Goal: Task Accomplishment & Management: Complete application form

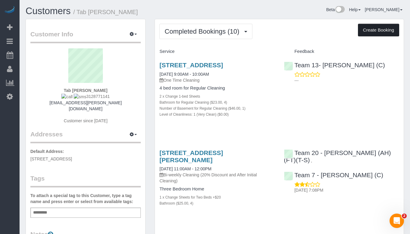
click at [375, 31] on button "Create Booking" at bounding box center [378, 30] width 41 height 13
select select "IL"
select select "512"
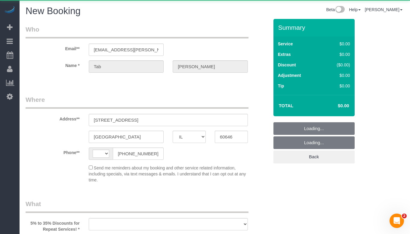
select select "string:[GEOGRAPHIC_DATA]"
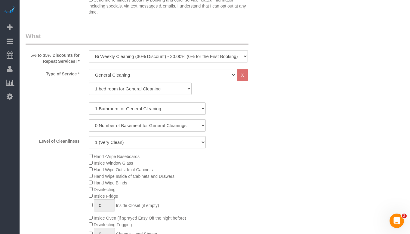
scroll to position [210, 0]
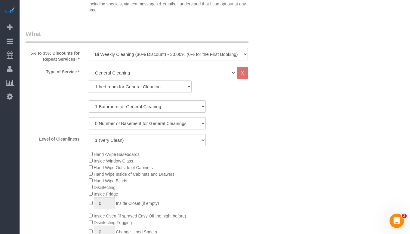
click at [181, 58] on select "One Time Cleaning Weekly Cleaning (35% Discount) - 35.00% (0% for the First Boo…" at bounding box center [168, 54] width 159 height 12
select select "object:2902"
click at [89, 48] on select "One Time Cleaning Weekly Cleaning (35% Discount) - 35.00% (0% for the First Boo…" at bounding box center [168, 54] width 159 height 12
click at [166, 88] on select "1 bed room for General Cleaning 2 bed room for General Cleaning 3 bed room for …" at bounding box center [140, 87] width 103 height 12
select select "289"
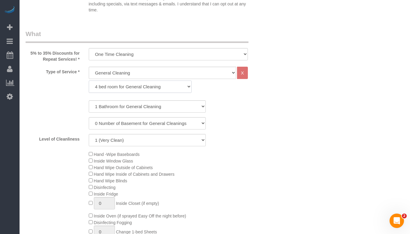
click at [89, 81] on select "1 bed room for General Cleaning 2 bed room for General Cleaning 3 bed room for …" at bounding box center [140, 87] width 103 height 12
click at [144, 109] on select "1 Bathroom for General Cleaning 2 Bathroom for General Cleanings 3 Bathroom for…" at bounding box center [147, 106] width 117 height 12
select select "4"
click at [89, 100] on select "1 Bathroom for General Cleaning 2 Bathroom for General Cleanings 3 Bathroom for…" at bounding box center [147, 106] width 117 height 12
click at [242, 135] on div "Level of Cleanliness 1 (Very Clean) 2 3 4 5 (Average Condition) 6 7 8 9 10 (Ext…" at bounding box center [147, 140] width 252 height 12
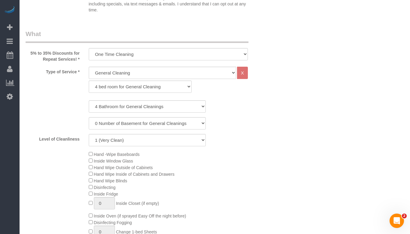
click at [177, 133] on div "1 Bathroom for General Cleaning 2 Bathroom for General Cleanings 3 Bathroom for…" at bounding box center [147, 123] width 243 height 46
click at [169, 138] on select "1 (Very Clean) 2 3 4 5 (Average Condition) 6 7 8 9 10 (Extremely Dirty)" at bounding box center [147, 140] width 117 height 12
click at [89, 134] on select "1 (Very Clean) 2 3 4 5 (Average Condition) 6 7 8 9 10 (Extremely Dirty)" at bounding box center [147, 140] width 117 height 12
click at [252, 145] on div "Level of Cleanliness 1 (Very Clean) 2 3 4 5 (Average Condition) 6 7 8 9 10 (Ext…" at bounding box center [147, 140] width 252 height 12
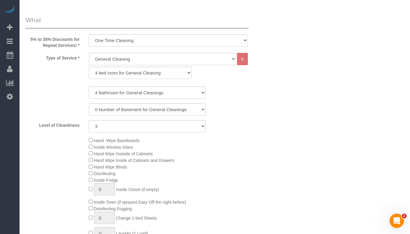
scroll to position [240, 0]
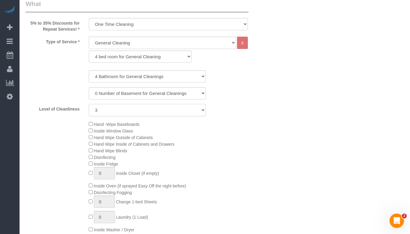
click at [158, 110] on select "1 (Very Clean) 2 3 4 5 (Average Condition) 6 7 8 9 10 (Extremely Dirty)" at bounding box center [147, 110] width 117 height 12
select select "4"
click at [89, 104] on select "1 (Very Clean) 2 3 4 5 (Average Condition) 6 7 8 9 10 (Extremely Dirty)" at bounding box center [147, 110] width 117 height 12
click at [249, 138] on div "Hand -Wipe Baseboards Inside Window Glass Hand Wipe Outside of Cabinets Hand Wi…" at bounding box center [178, 187] width 189 height 132
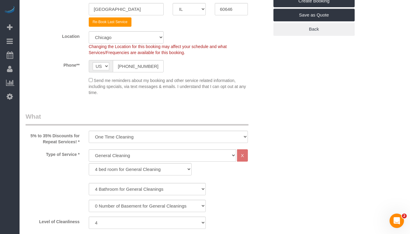
scroll to position [120, 0]
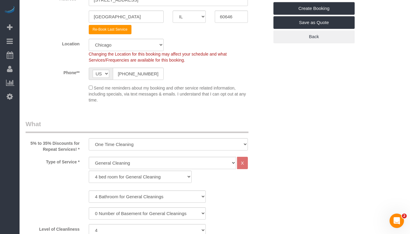
click at [217, 103] on fieldset "Where Address** [STREET_ADDRESS] [GEOGRAPHIC_DATA] AK AL AR AZ CA CO CT DC DE […" at bounding box center [147, 41] width 243 height 133
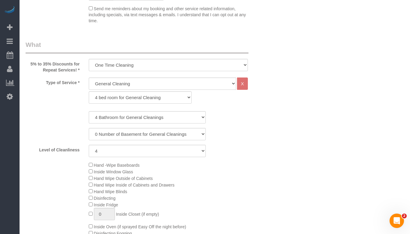
scroll to position [210, 0]
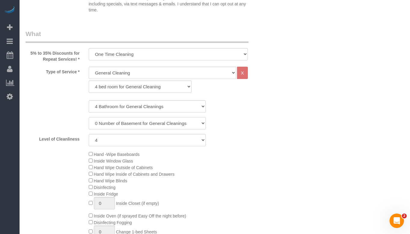
click at [156, 118] on select "0 Number of Basement for General Cleanings 1 Number of Basement for General Cle…" at bounding box center [147, 123] width 117 height 12
select select "1"
click at [89, 117] on select "0 Number of Basement for General Cleanings 1 Number of Basement for General Cle…" at bounding box center [147, 123] width 117 height 12
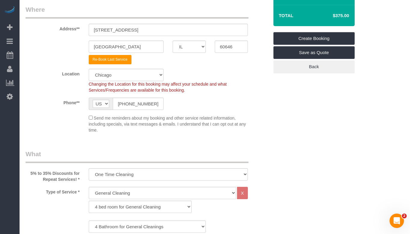
scroll to position [30, 0]
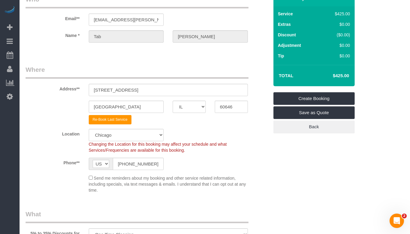
click at [267, 144] on div "Location [GEOGRAPHIC_DATA] [GEOGRAPHIC_DATA] Skokie Northwest Western Changing …" at bounding box center [147, 141] width 252 height 24
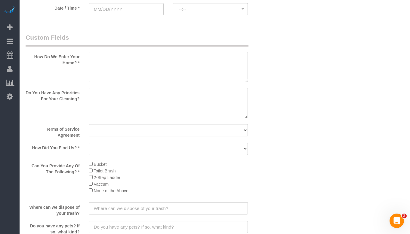
scroll to position [691, 0]
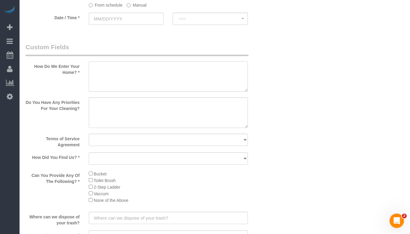
click at [148, 72] on textarea at bounding box center [168, 76] width 159 height 31
paste textarea "He'll be there"
type textarea "He'll be there"
click at [136, 109] on textarea at bounding box center [168, 112] width 159 height 31
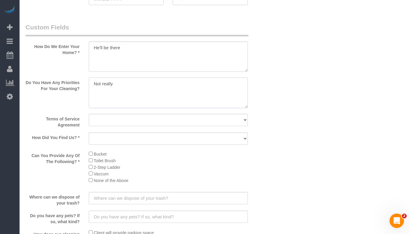
scroll to position [751, 0]
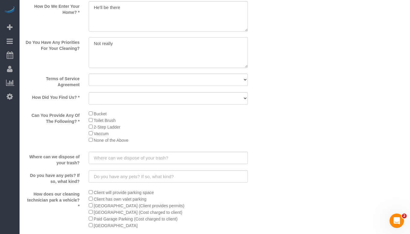
type textarea "Not really"
click at [144, 84] on select "Yes, I agree to the Terms of Service and Privacy Policy. No. I disagree with th…" at bounding box center [168, 80] width 159 height 12
select select "number:1"
click at [89, 74] on select "Yes, I agree to the Terms of Service and Privacy Policy. No. I disagree with th…" at bounding box center [168, 80] width 159 height 12
click at [143, 102] on select "Yelp Google Facebook Pinterest Alternative Social Media SMS Message Email Best …" at bounding box center [168, 98] width 159 height 12
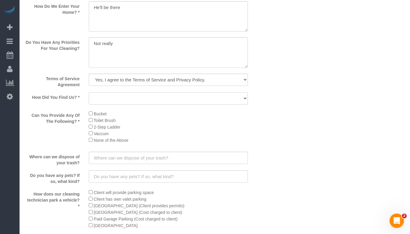
select select "number:66"
click at [89, 92] on select "Yelp Google Facebook Pinterest Alternative Social Media SMS Message Email Best …" at bounding box center [168, 98] width 159 height 12
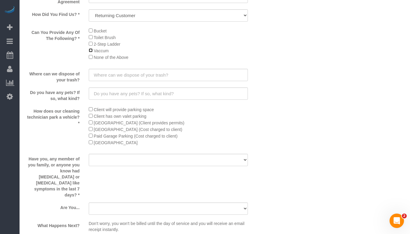
scroll to position [842, 0]
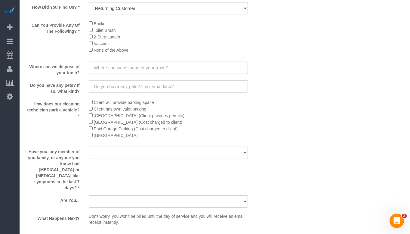
click at [137, 67] on input "text" at bounding box center [168, 68] width 159 height 12
paste input "small to medium dog"
type input "s"
click at [143, 90] on input "text" at bounding box center [168, 86] width 159 height 12
paste input "small to medium dog"
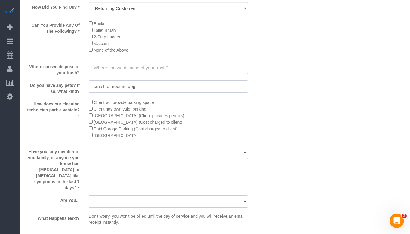
type input "small to medium dog"
click at [139, 68] on input "text" at bounding box center [168, 68] width 159 height 12
paste input "In the alley"
type input "In the alley"
click at [123, 153] on select "Yes No" at bounding box center [168, 153] width 159 height 12
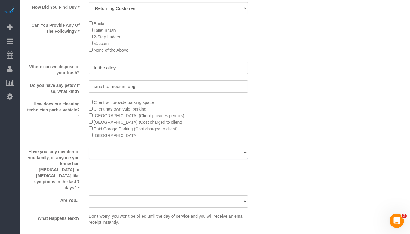
select select "number:139"
click at [89, 147] on select "Yes No" at bounding box center [168, 153] width 159 height 12
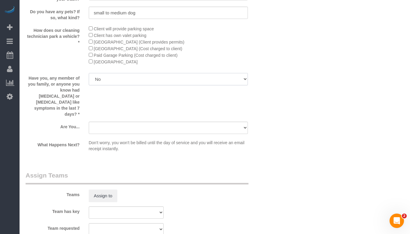
scroll to position [932, 0]
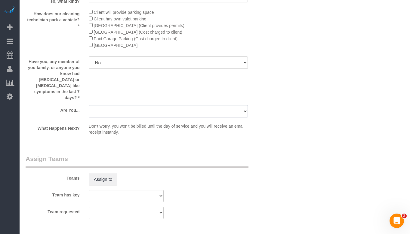
click at [147, 105] on select "A parent with kids living at home. A parent with kids out of home. A person loo…" at bounding box center [168, 111] width 159 height 12
select select "number:104"
click at [89, 105] on select "A parent with kids living at home. A parent with kids out of home. A person loo…" at bounding box center [168, 111] width 159 height 12
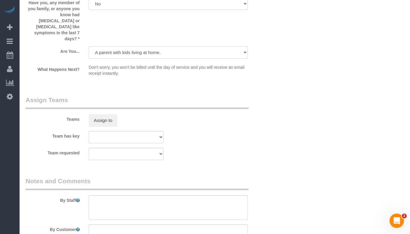
scroll to position [992, 0]
click at [223, 147] on div "Team requested Team 10 - [PERSON_NAME] (C)(EV)(VAC) Team 11- Kaleigh (C)(EV)(VA…" at bounding box center [147, 153] width 252 height 12
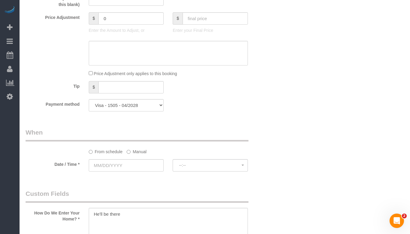
scroll to position [541, 0]
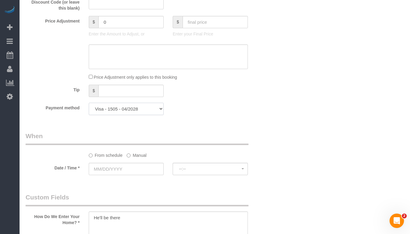
click at [147, 111] on select "Visa - 1505 - 04/2028 Add Credit Card ─────────────── Cash Check Paypal" at bounding box center [126, 109] width 75 height 12
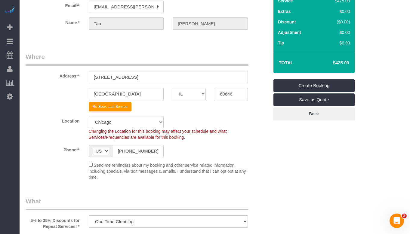
scroll to position [0, 0]
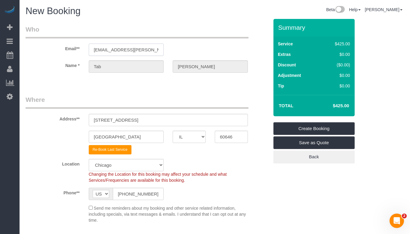
click at [133, 52] on input "[EMAIL_ADDRESS][PERSON_NAME][DOMAIN_NAME]" at bounding box center [126, 50] width 75 height 12
click at [335, 141] on link "Save as Quote" at bounding box center [313, 142] width 81 height 13
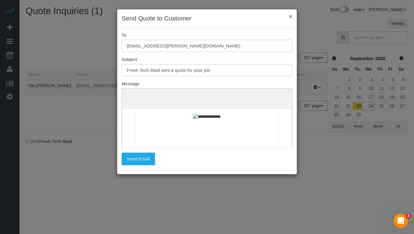
click at [290, 17] on button "×" at bounding box center [291, 16] width 4 height 6
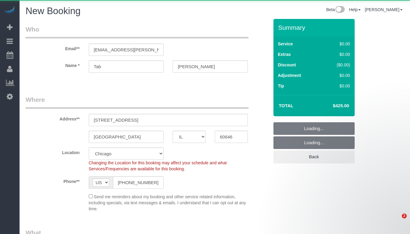
select select "IL"
select select "object:2053"
select select "512"
select select "4"
select select "1"
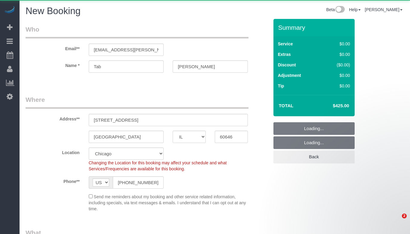
select select "4"
select select "number:1"
select select "number:139"
select select "number:104"
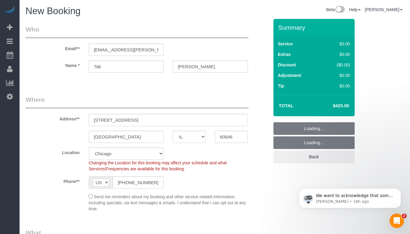
select select "4"
select select "1"
select select "4"
select select "object:2129"
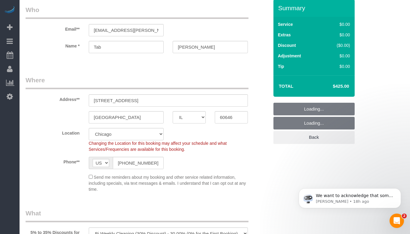
select select "4"
select select "1"
select select "4"
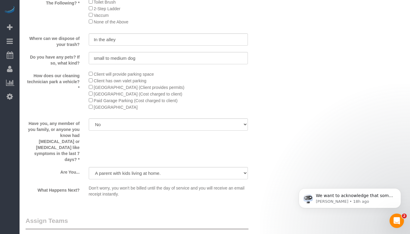
scroll to position [992, 0]
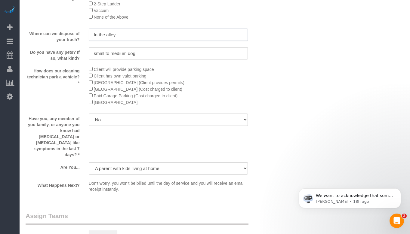
click at [139, 34] on input "In the alley" at bounding box center [168, 35] width 159 height 12
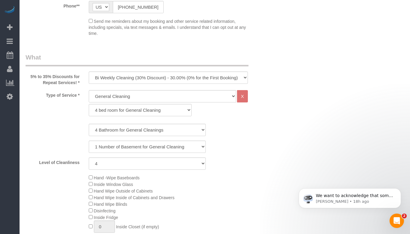
scroll to position [180, 0]
